Goal: Task Accomplishment & Management: Manage account settings

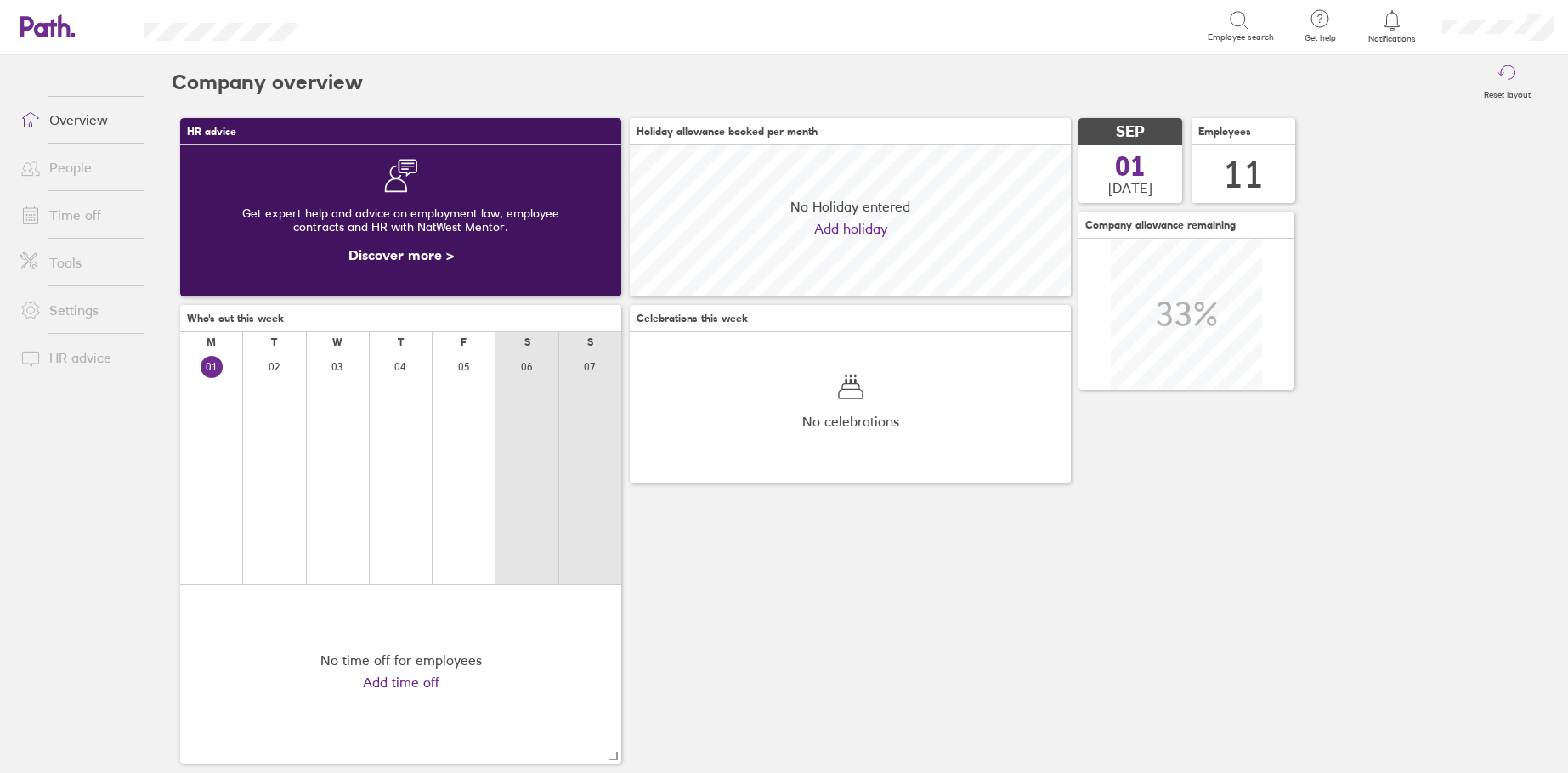
scroll to position [151, 441]
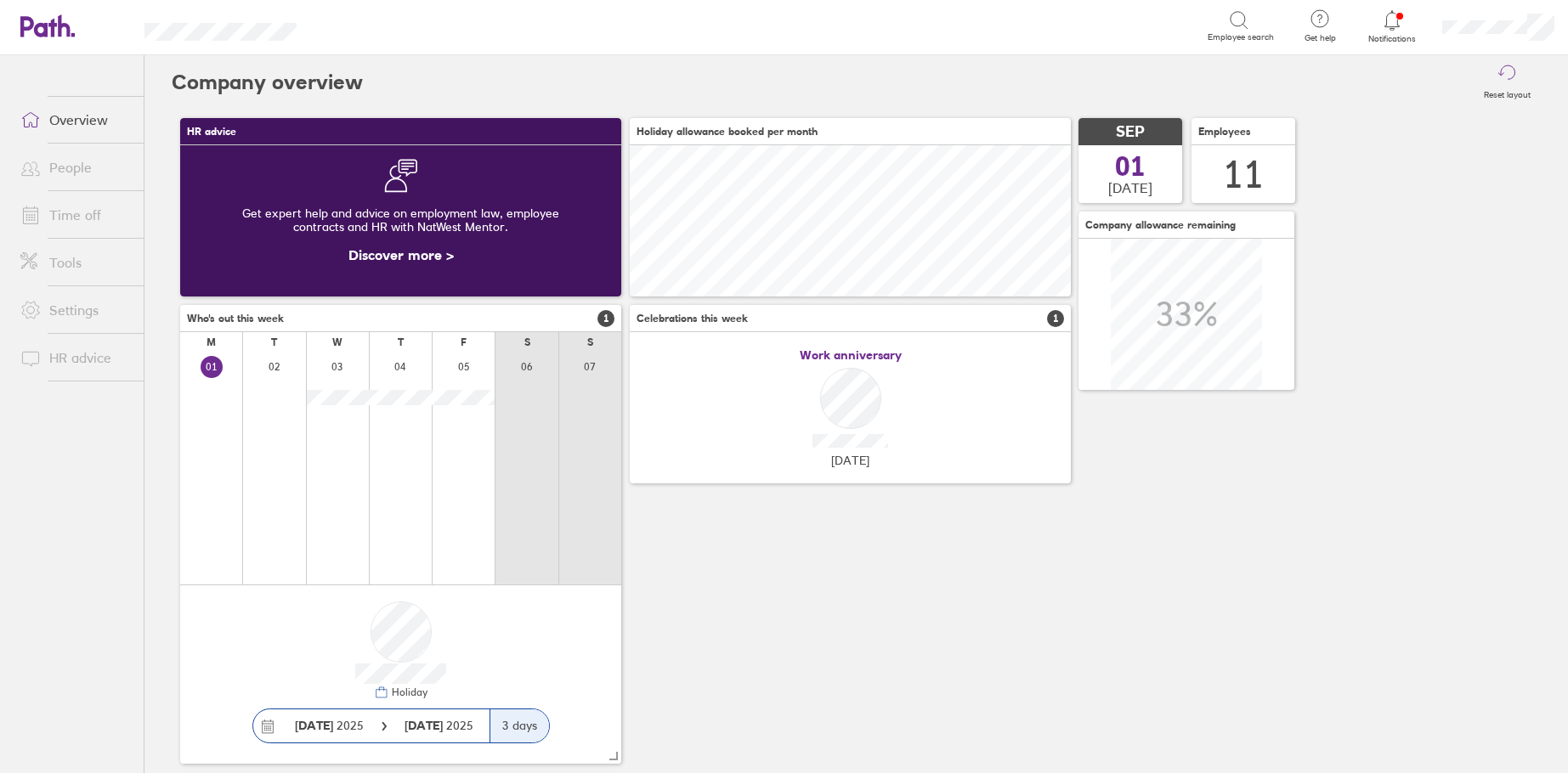
click at [75, 216] on link "Time off" at bounding box center [74, 214] width 136 height 34
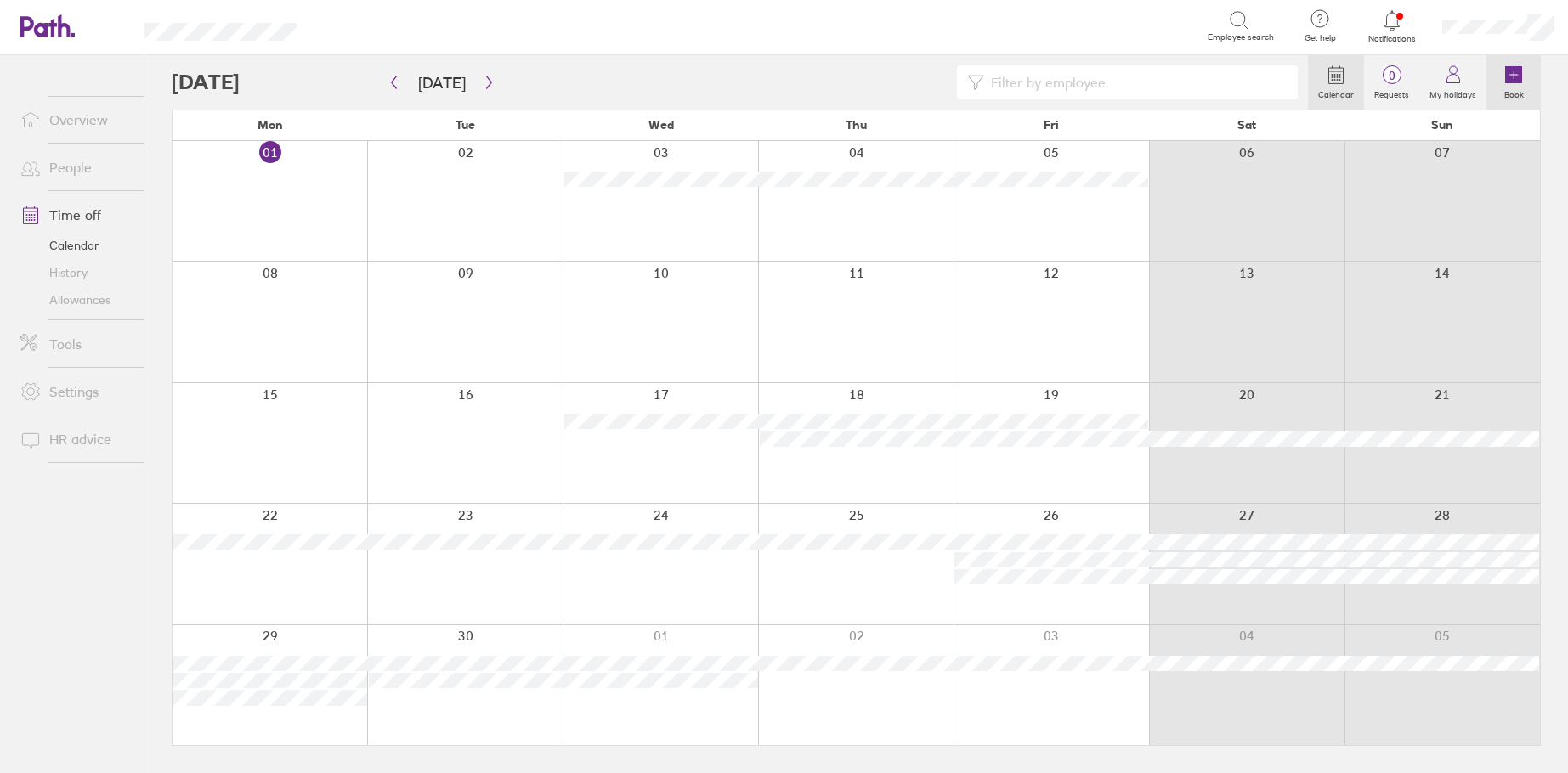
click at [1524, 76] on link "Book" at bounding box center [1513, 83] width 55 height 55
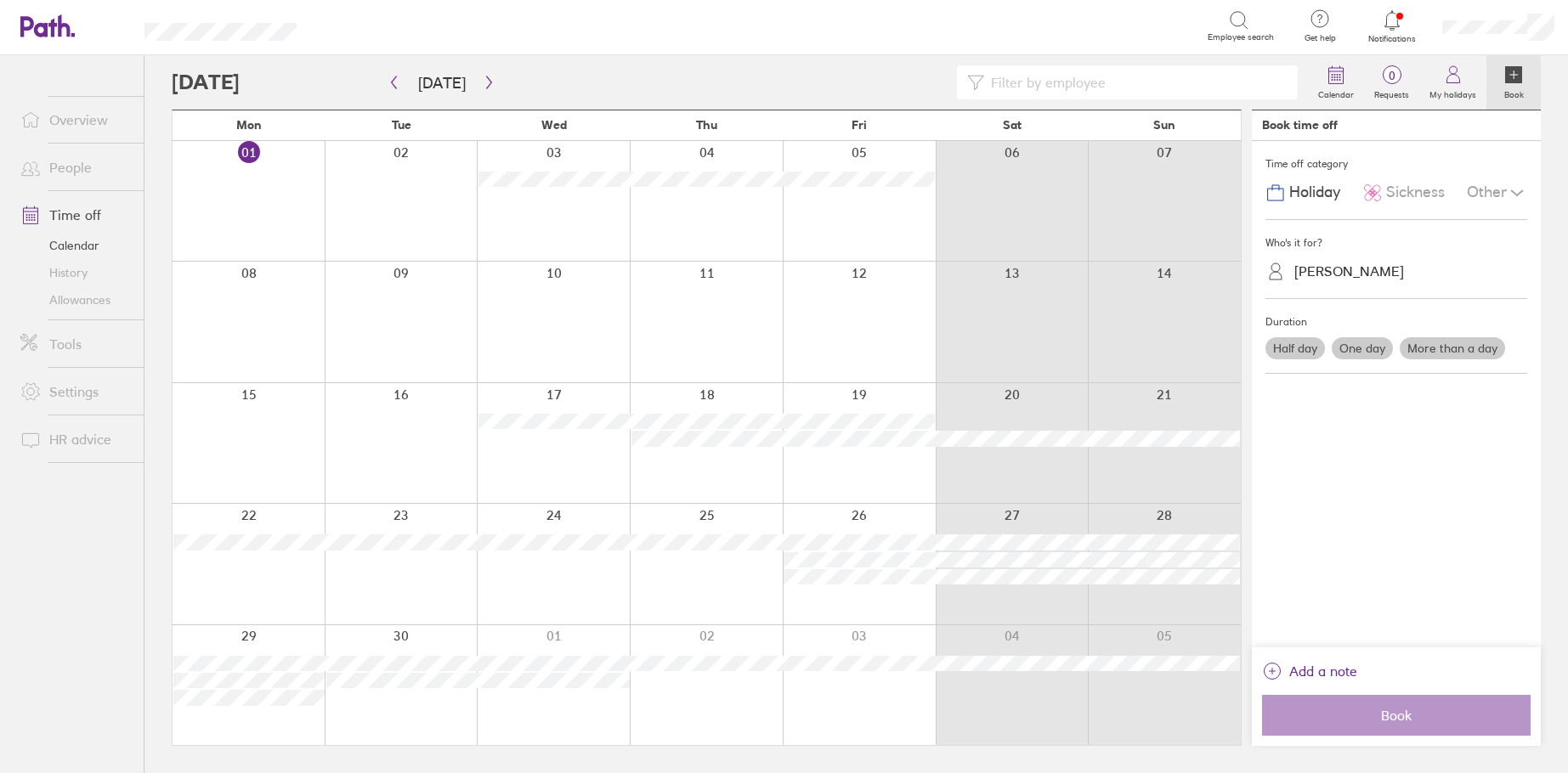
click at [1416, 178] on div "Sickness" at bounding box center [1403, 192] width 83 height 32
click at [1346, 266] on div "[PERSON_NAME]" at bounding box center [1349, 271] width 110 height 16
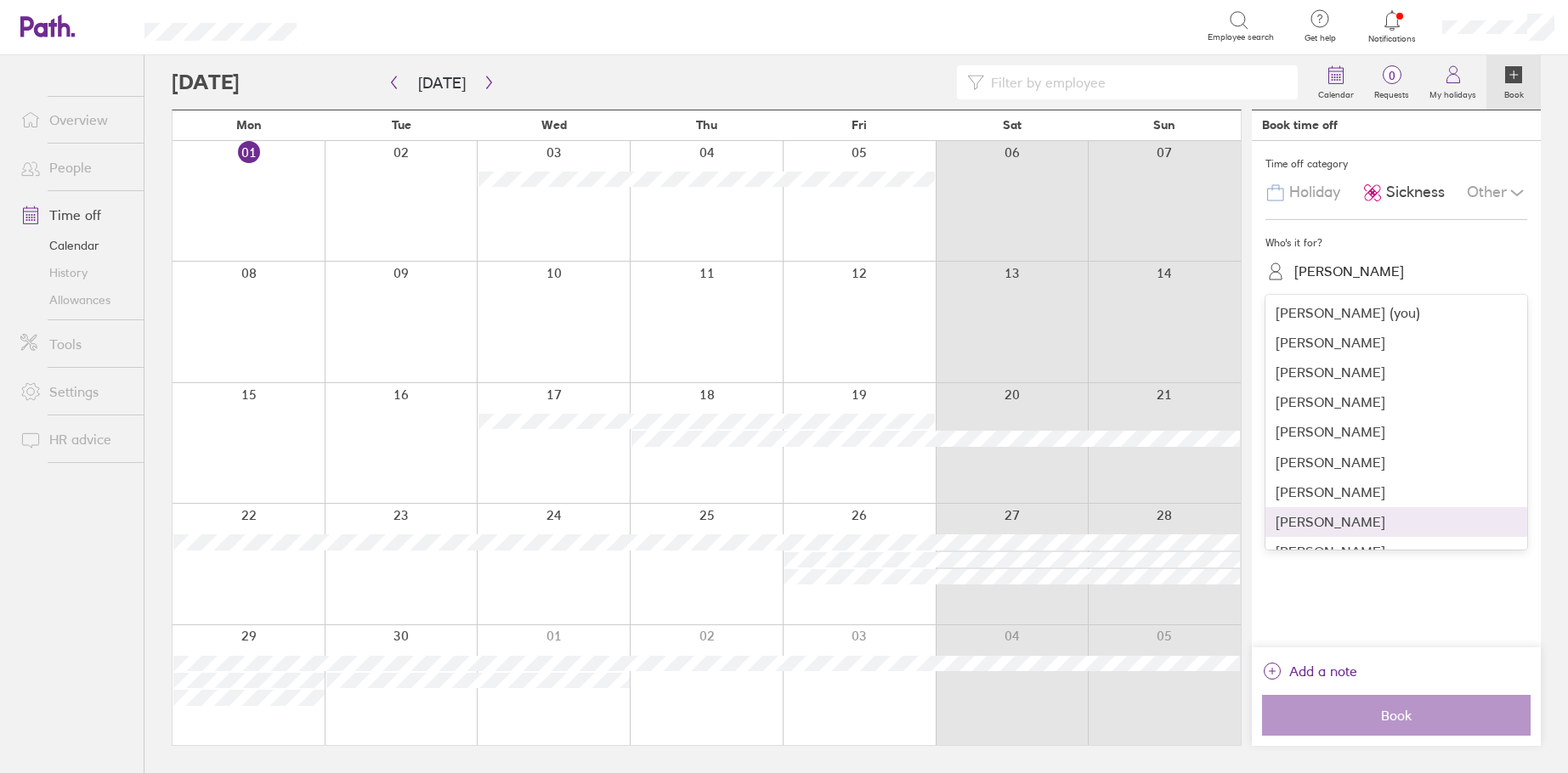
click at [1328, 518] on div "[PERSON_NAME]" at bounding box center [1396, 522] width 262 height 30
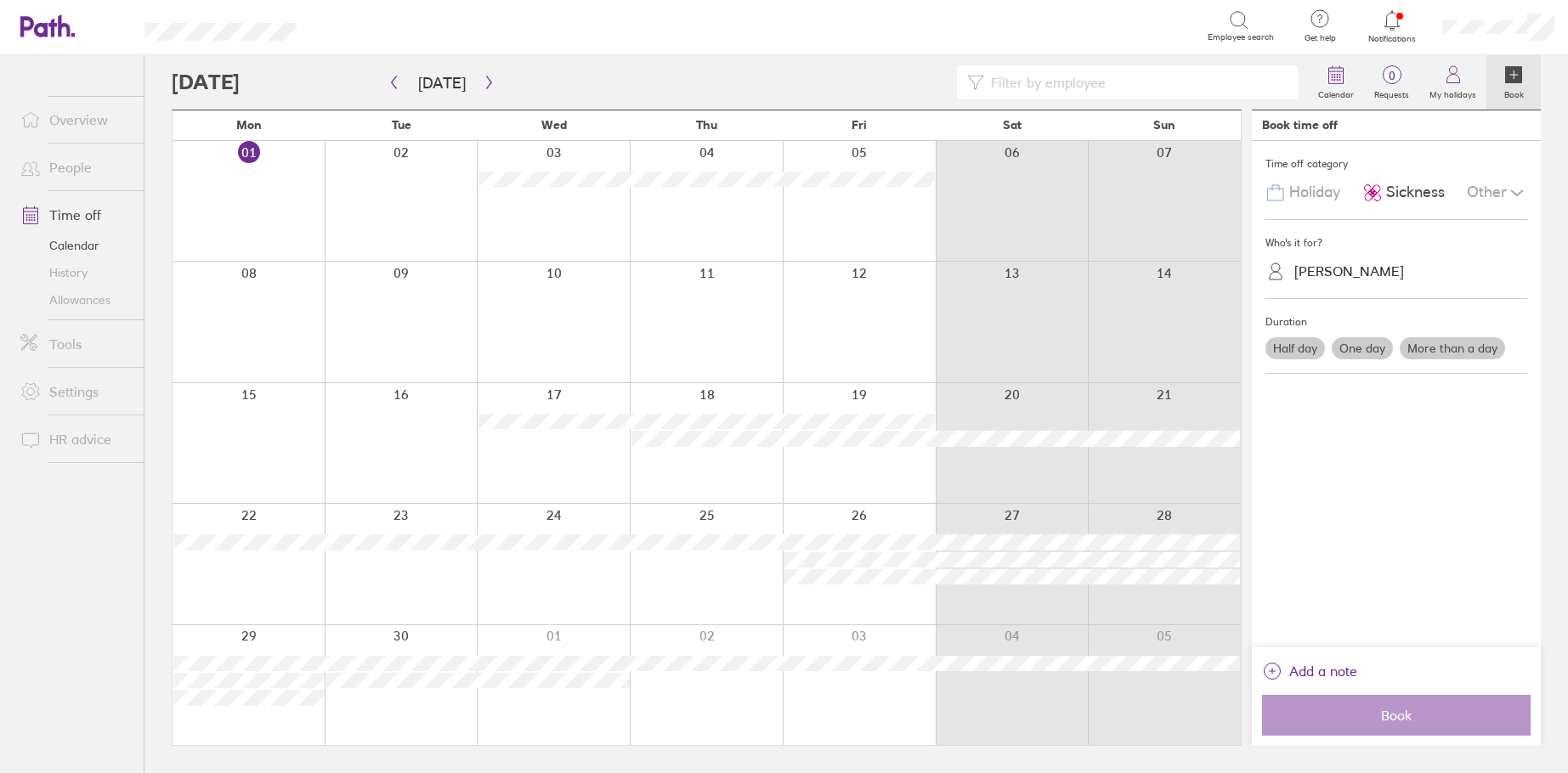
click at [1352, 341] on label "One day" at bounding box center [1363, 348] width 61 height 22
click at [0, 0] on input "One day" at bounding box center [0, 0] width 0 height 0
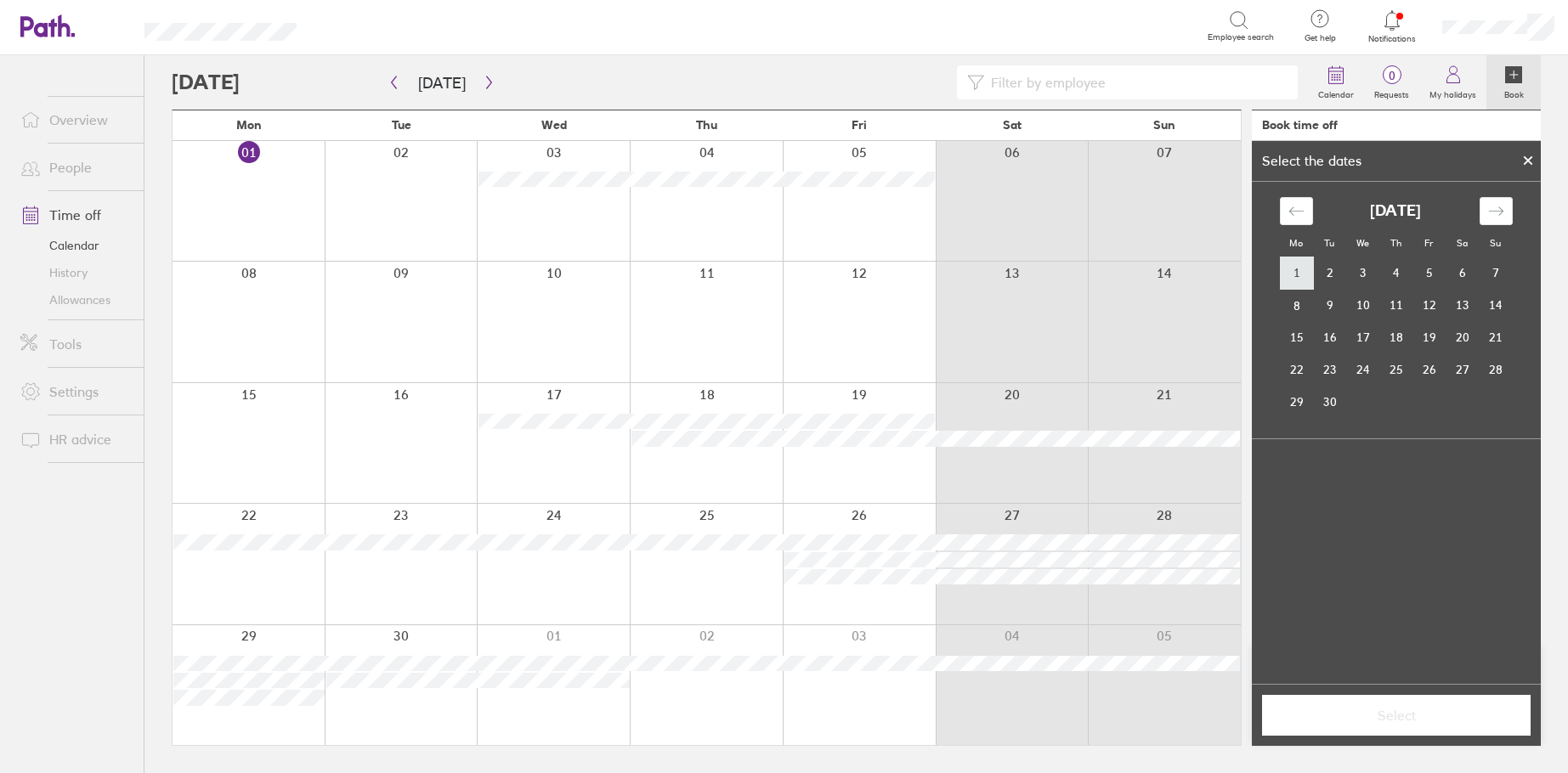
click at [1302, 266] on td "1" at bounding box center [1297, 273] width 33 height 32
click at [1399, 720] on span "Select" at bounding box center [1396, 715] width 245 height 15
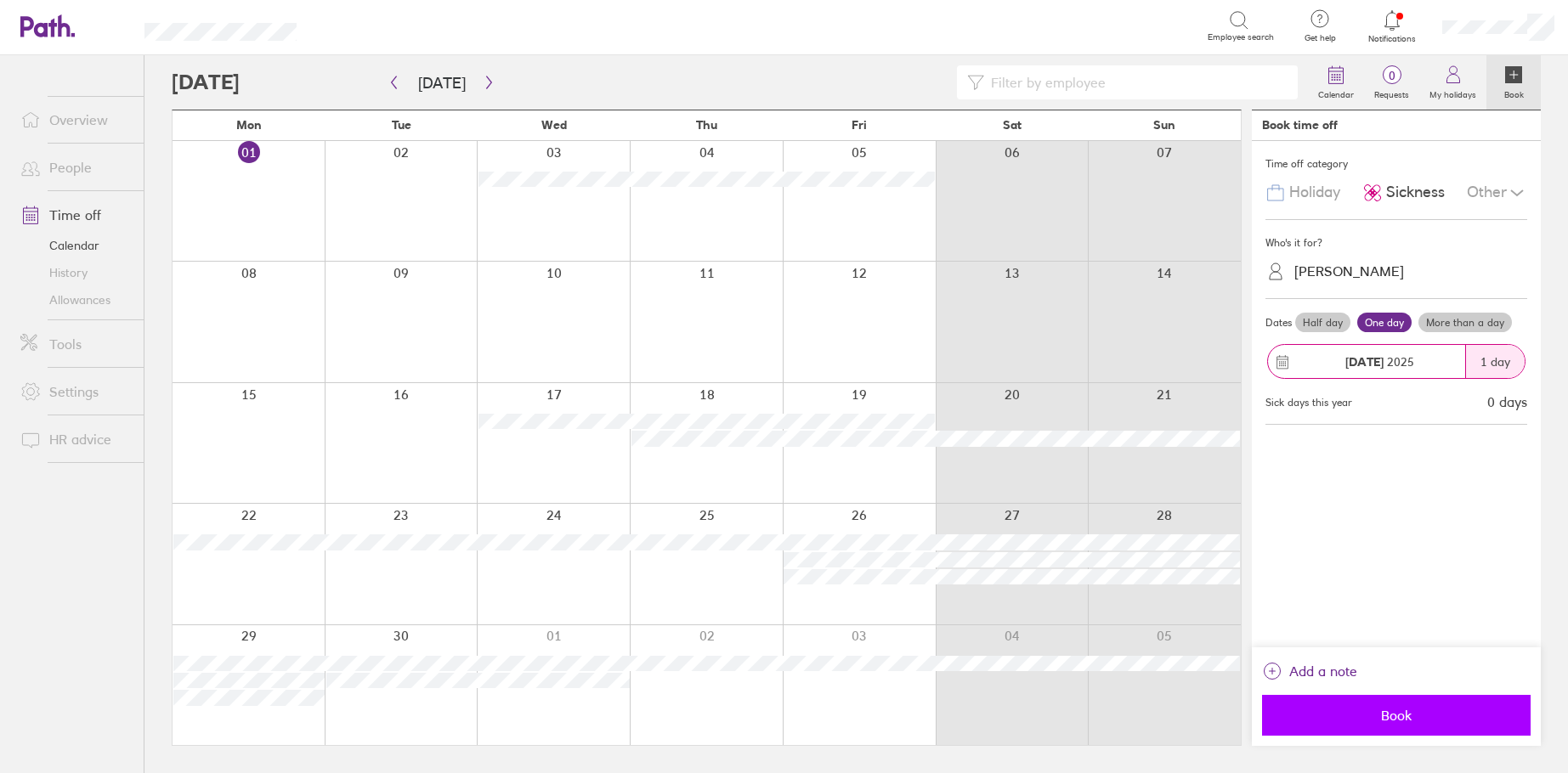
click at [1393, 720] on span "Book" at bounding box center [1396, 715] width 245 height 15
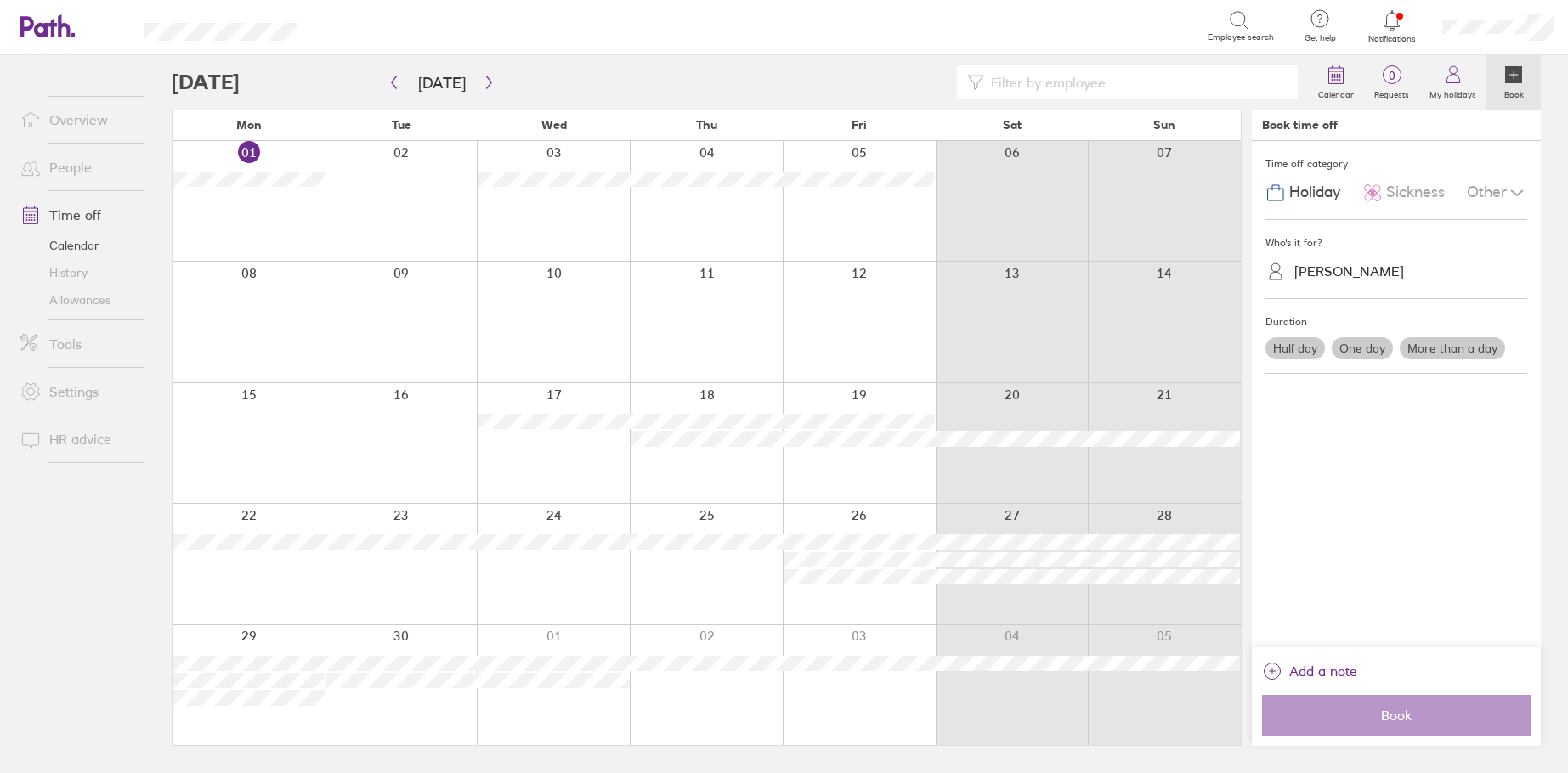
click at [65, 116] on link "Overview" at bounding box center [74, 120] width 136 height 34
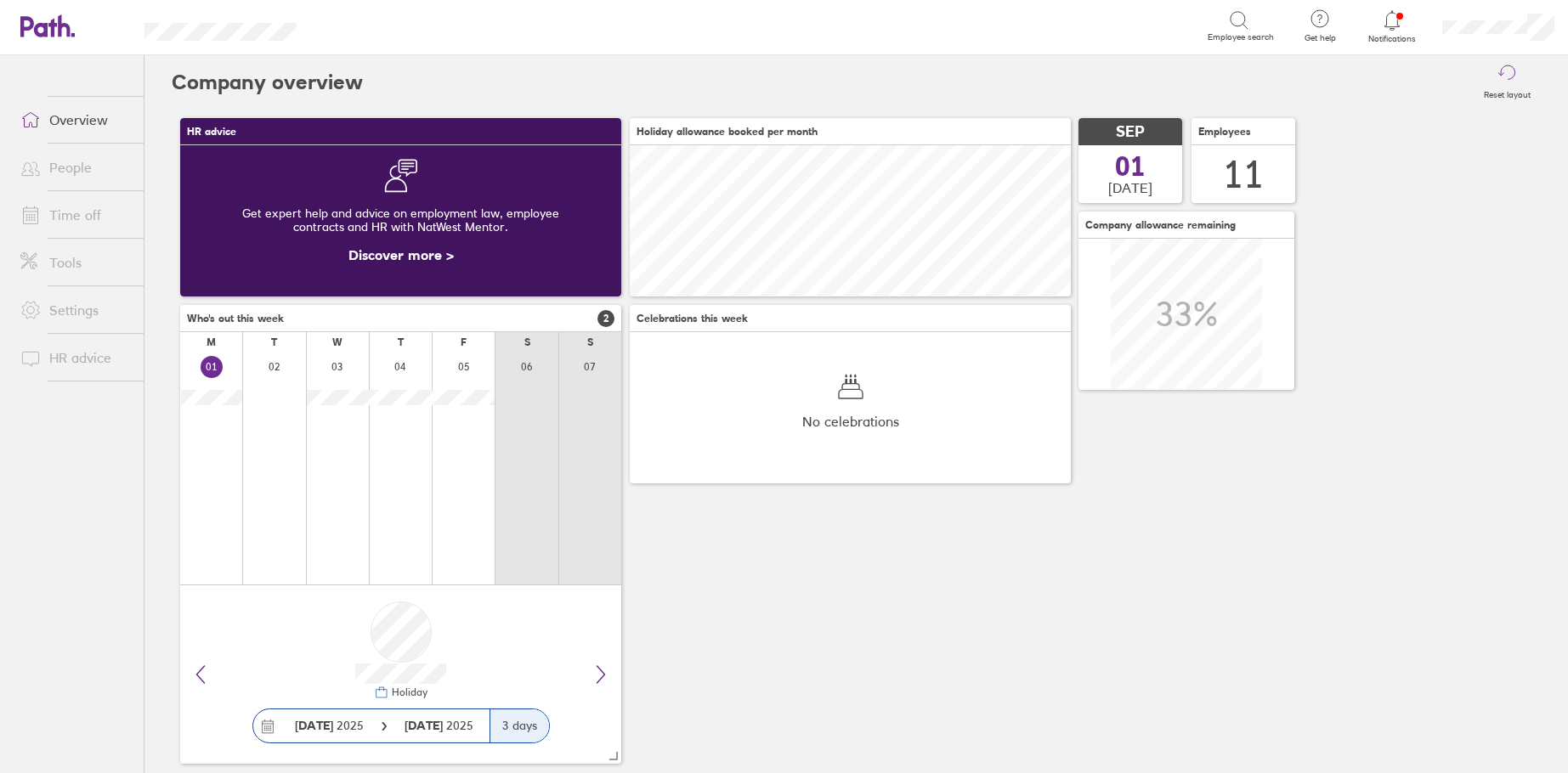
scroll to position [151, 441]
click at [70, 217] on link "Time off" at bounding box center [74, 214] width 136 height 34
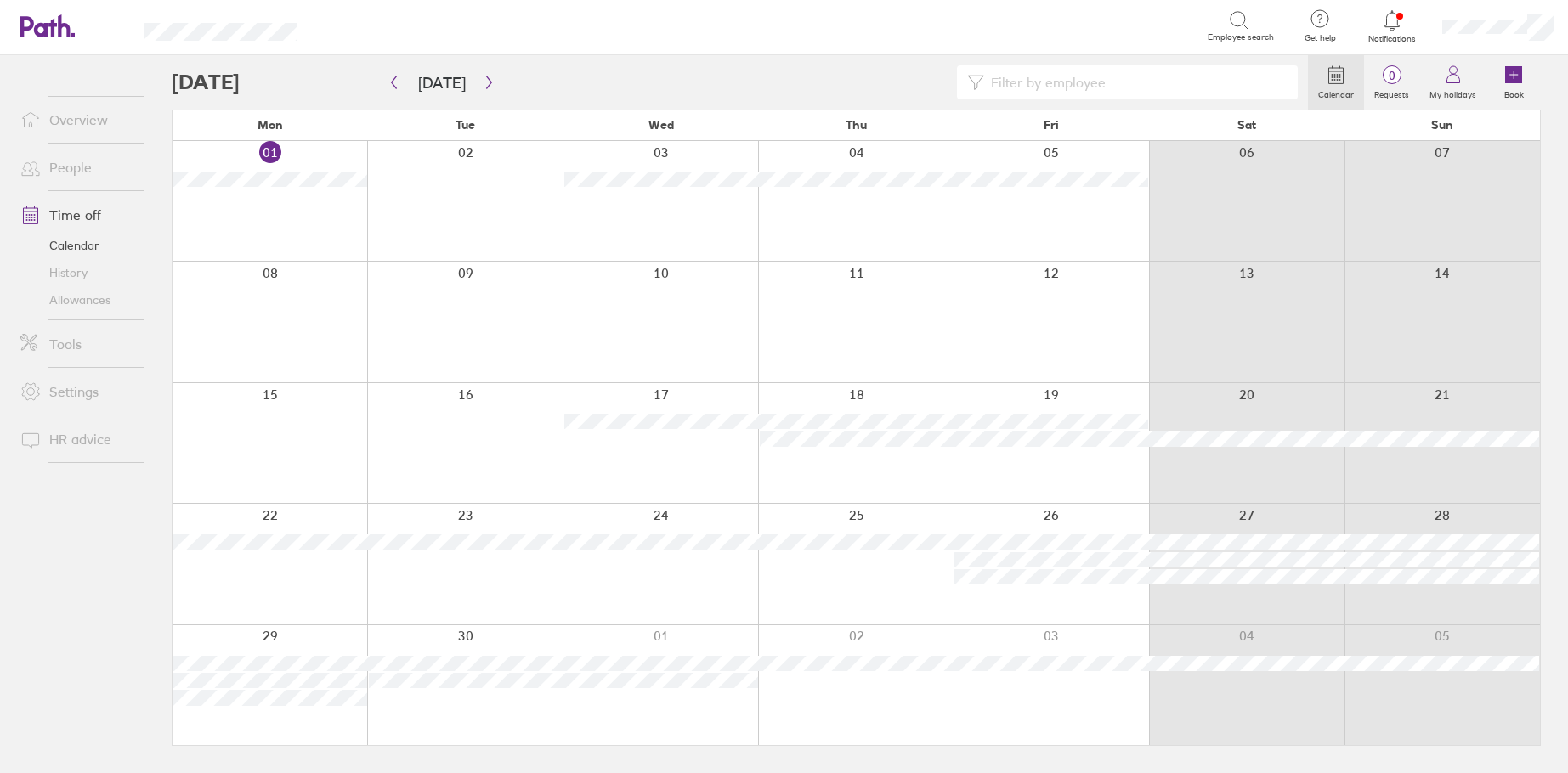
click at [81, 125] on link "Overview" at bounding box center [74, 120] width 136 height 34
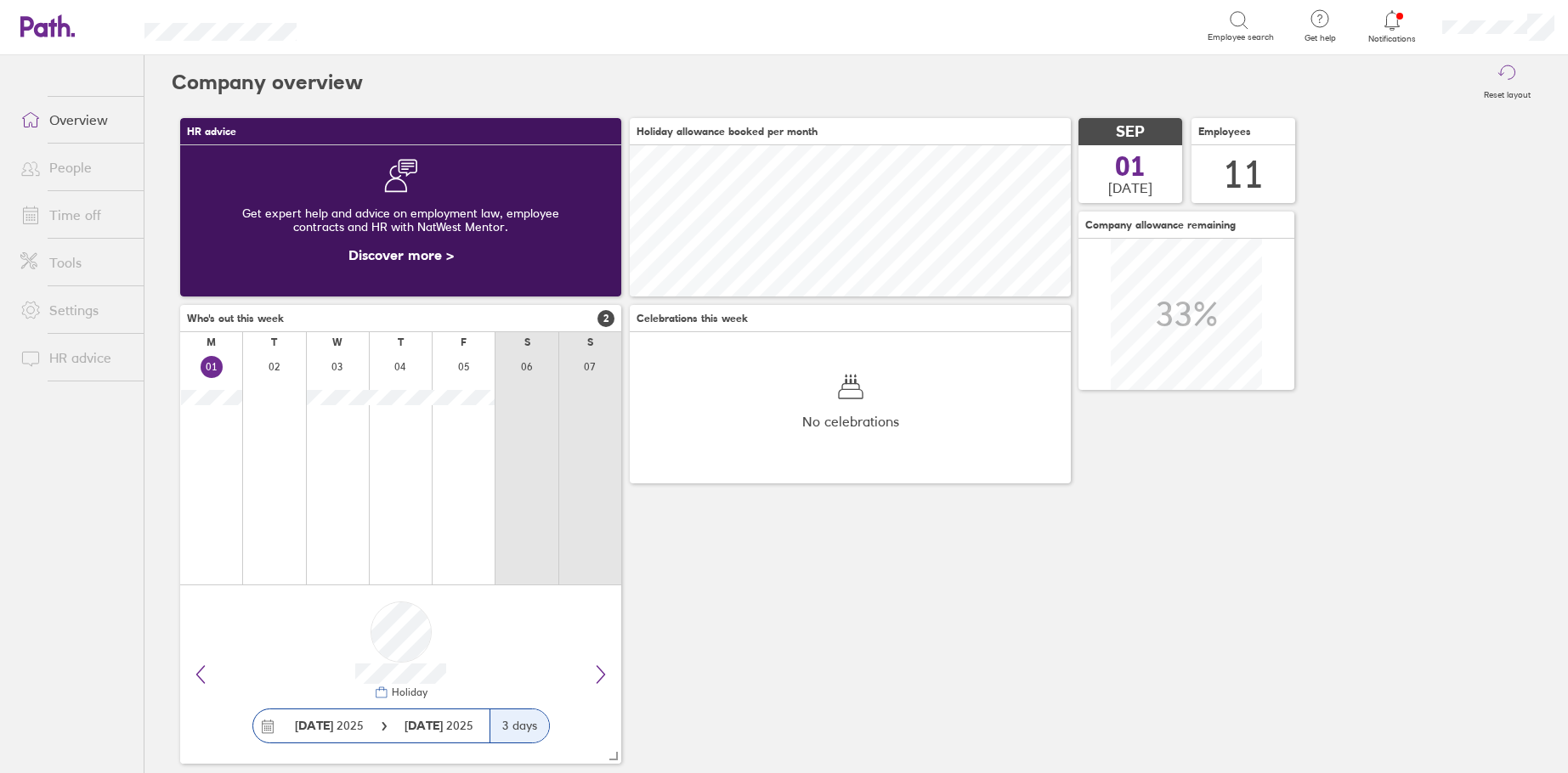
scroll to position [151, 441]
